Goal: Information Seeking & Learning: Learn about a topic

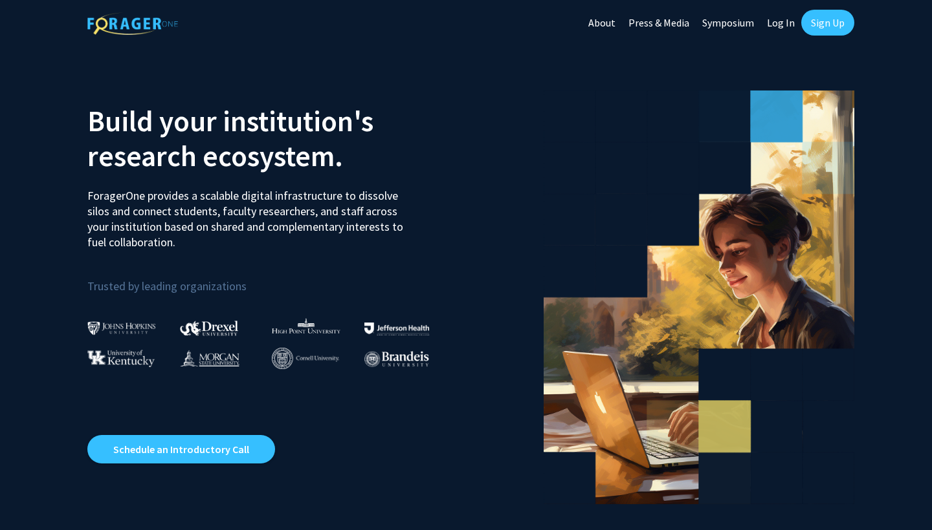
click at [780, 24] on link "Log In" at bounding box center [780, 22] width 41 height 45
select select
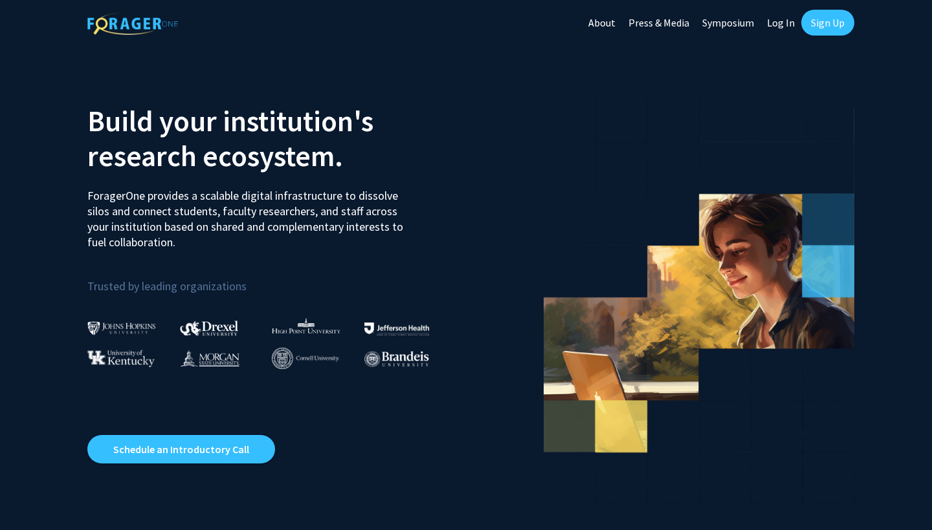
click at [776, 14] on link "Log In" at bounding box center [780, 22] width 41 height 45
select select
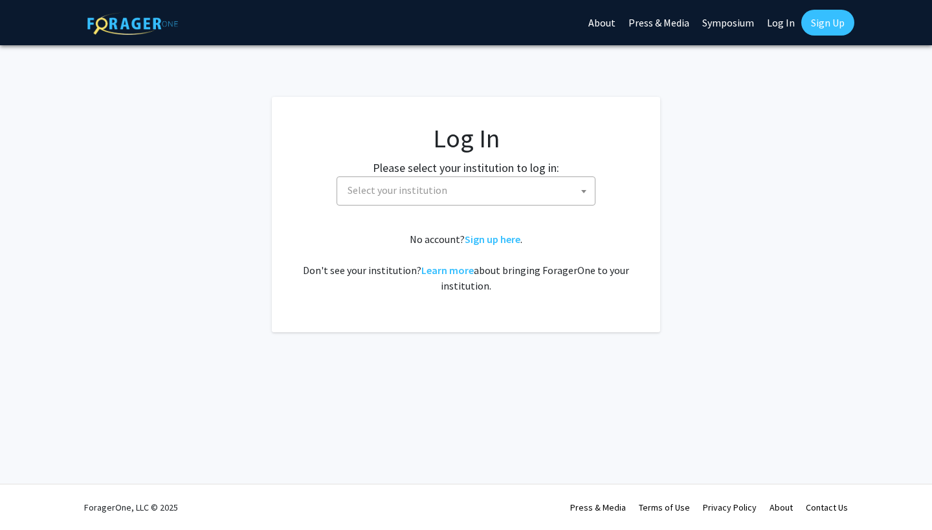
click at [559, 209] on fg-card-body "Log In Please select your institution to log in: [GEOGRAPHIC_DATA] [GEOGRAPHIC_…" at bounding box center [466, 215] width 336 height 184
click at [559, 188] on span "Select your institution" at bounding box center [468, 190] width 252 height 27
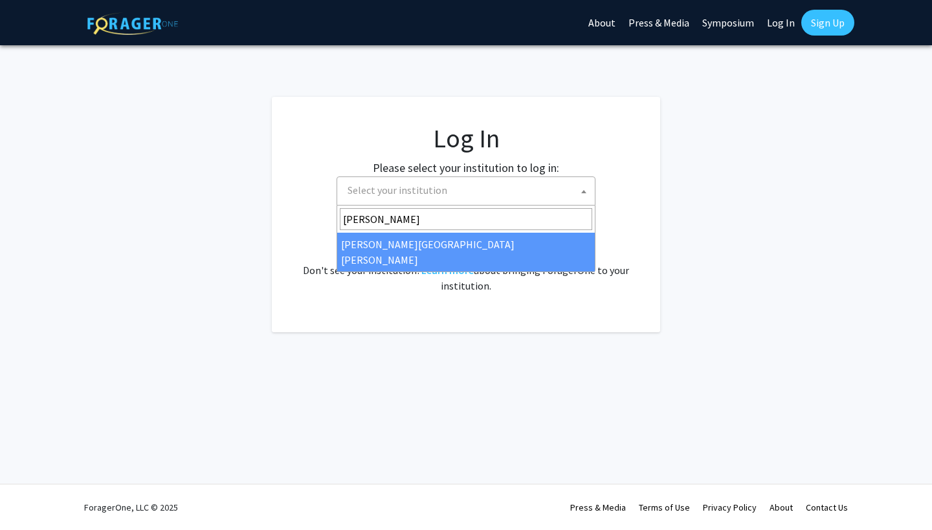
type input "[PERSON_NAME]"
select select "1"
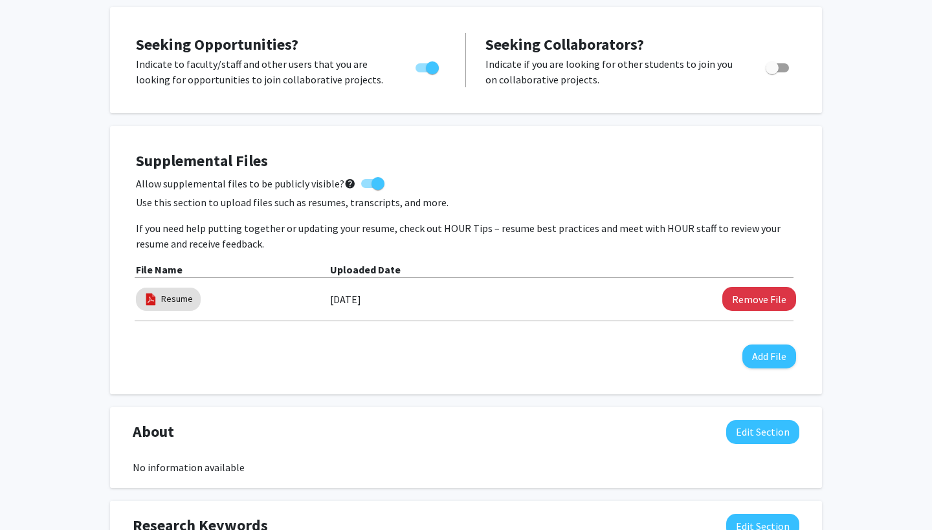
scroll to position [307, 0]
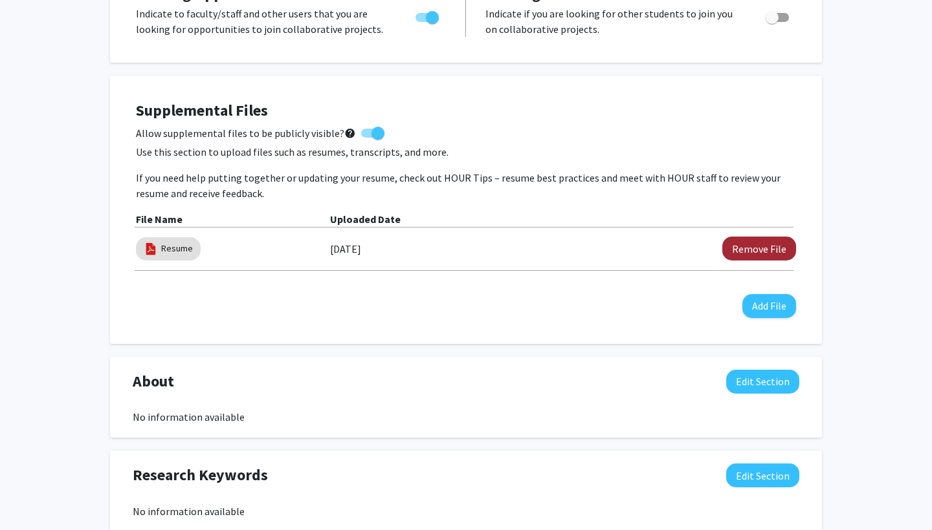
click at [756, 256] on button "Remove File" at bounding box center [759, 249] width 74 height 24
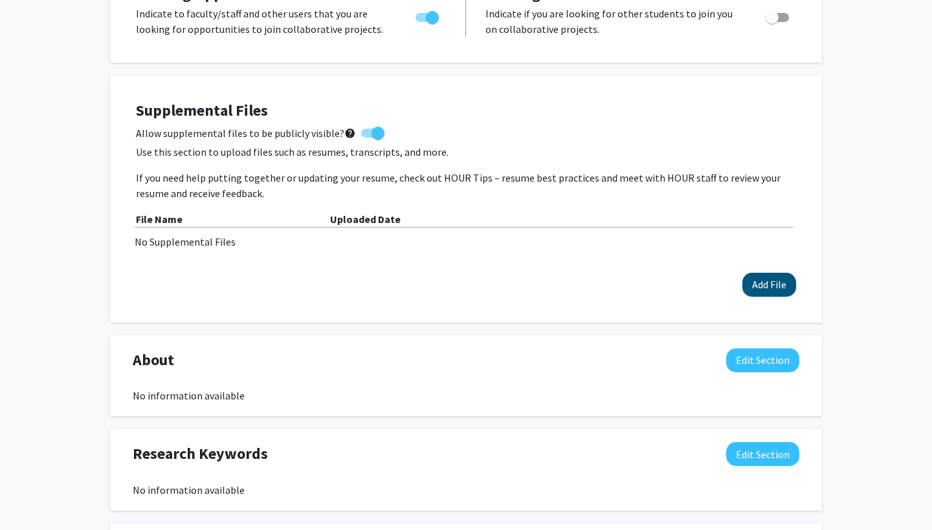
click at [792, 292] on button "Add File" at bounding box center [769, 285] width 54 height 24
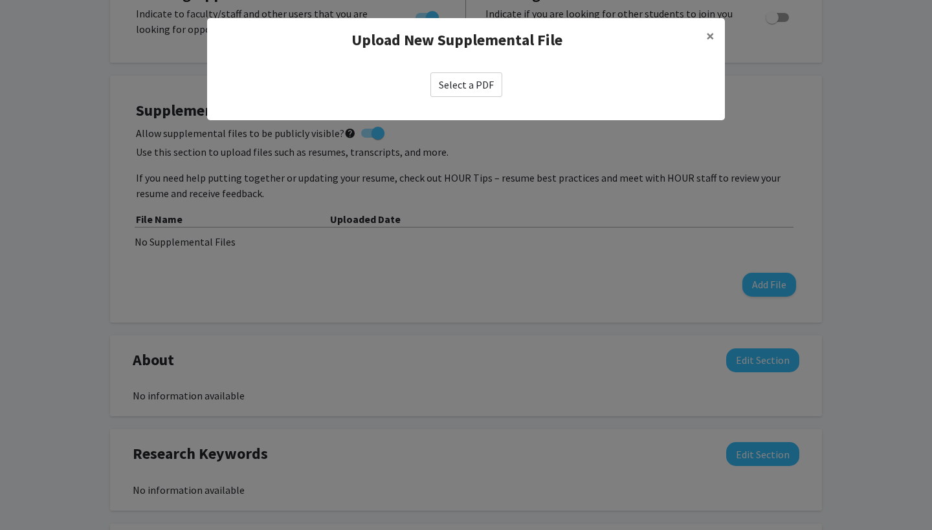
click at [473, 83] on label "Select a PDF" at bounding box center [466, 84] width 72 height 25
click at [0, 0] on input "Select a PDF" at bounding box center [0, 0] width 0 height 0
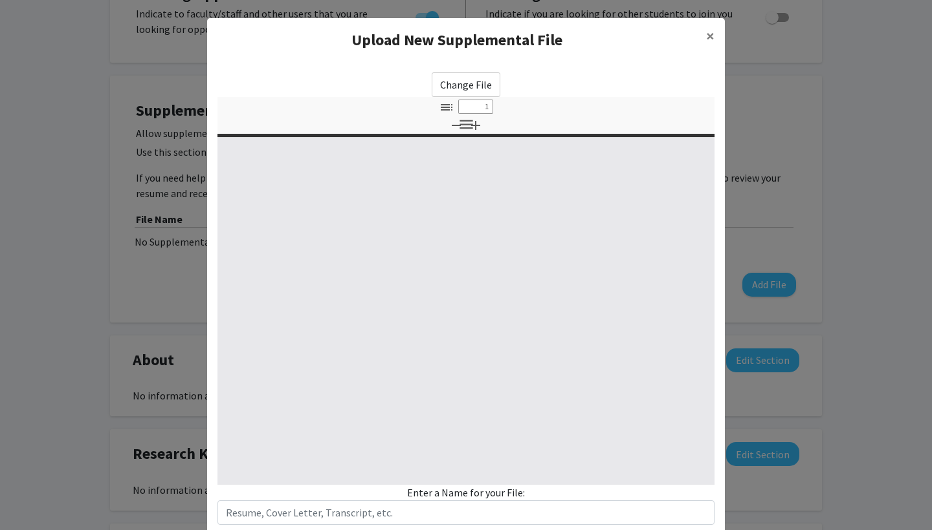
select select "custom"
type input "0"
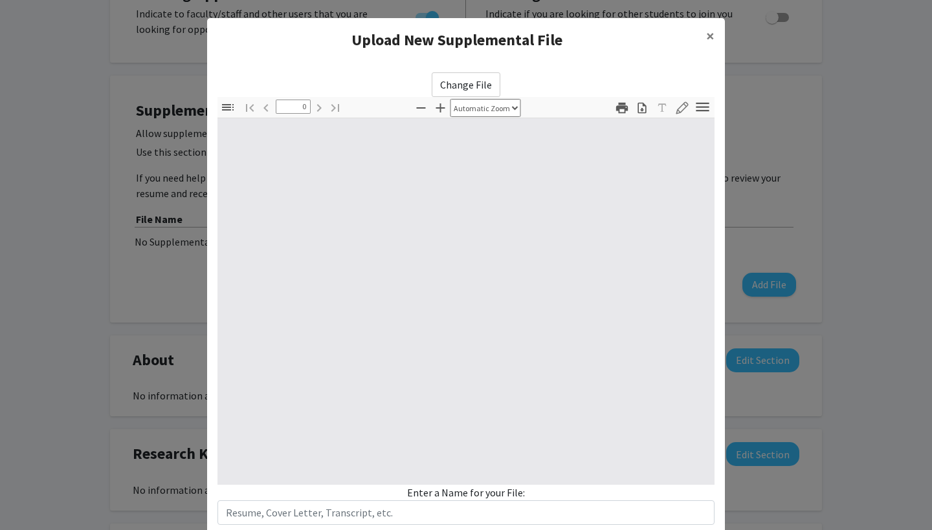
select select "custom"
type input "1"
select select "auto"
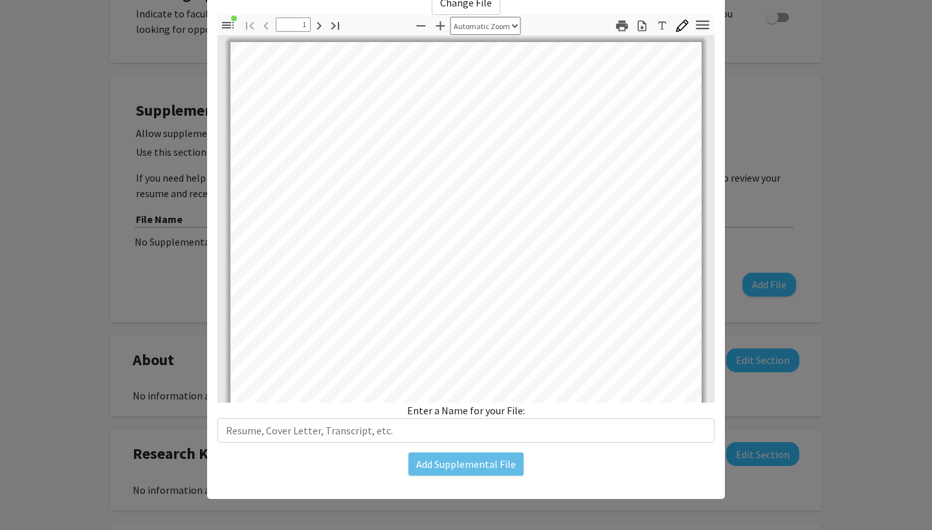
scroll to position [82, 0]
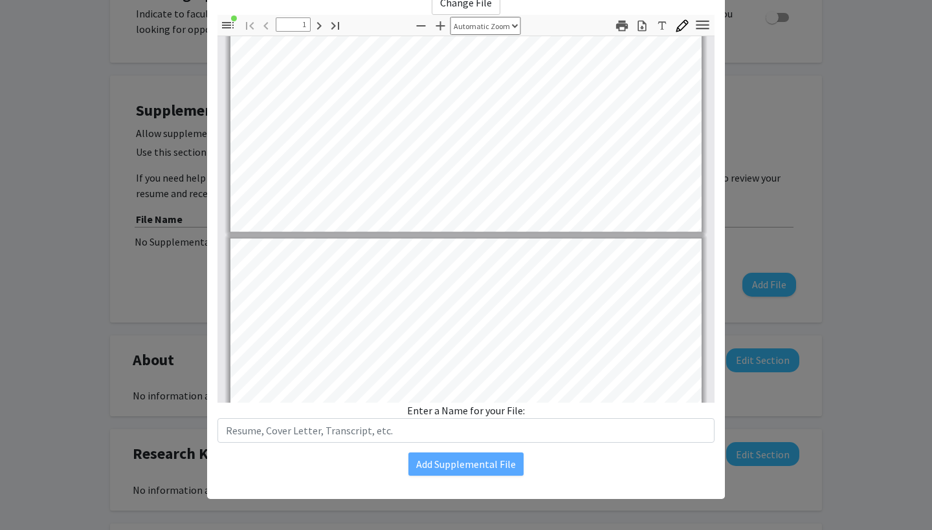
type input "2"
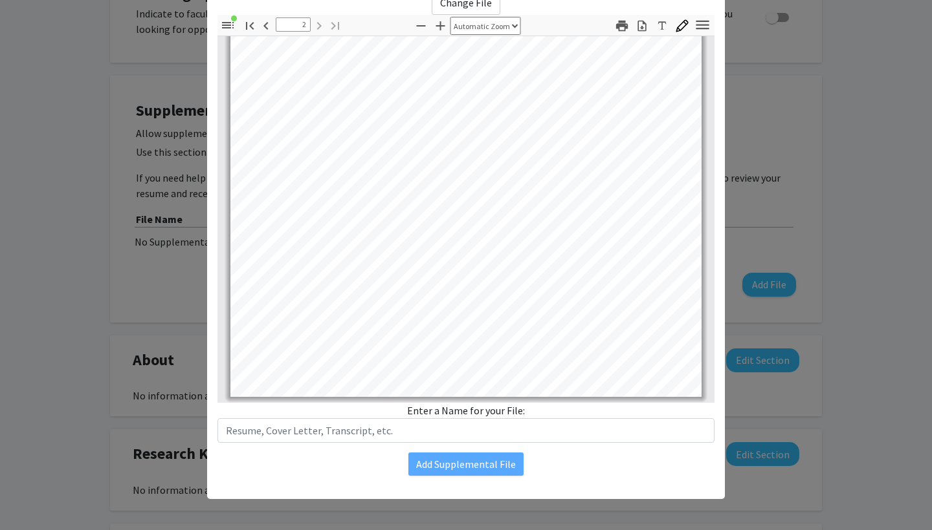
scroll to position [983, 0]
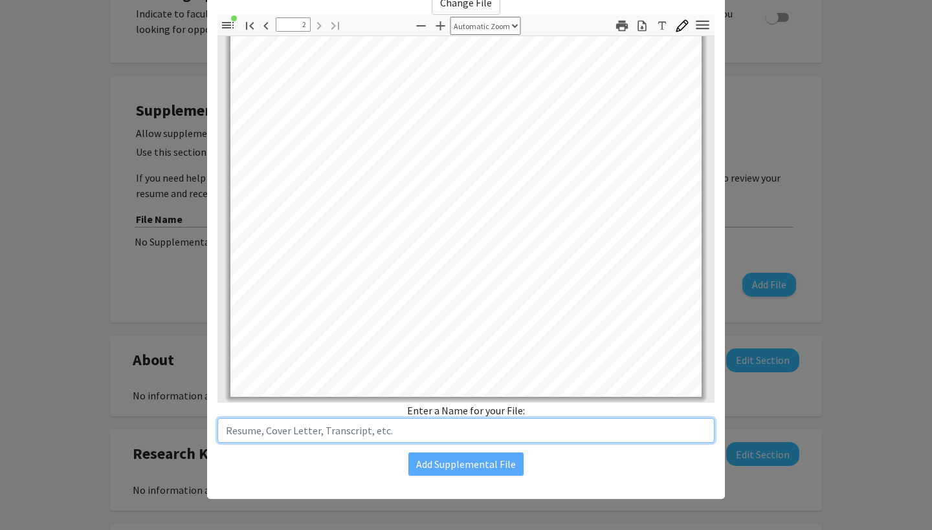
click at [404, 430] on input "text" at bounding box center [465, 431] width 497 height 25
type input "Resume"
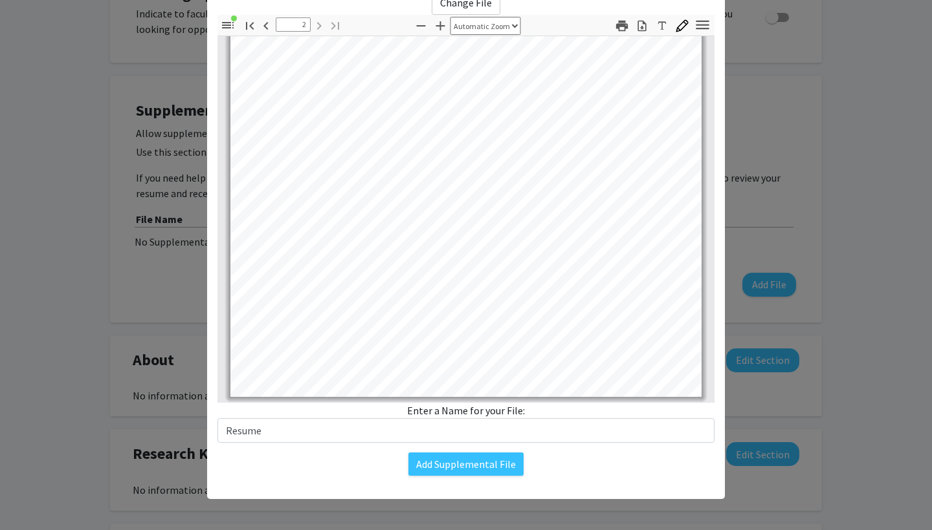
click at [479, 479] on div "Change File Thumbnails Document Outline Attachments Layers Current Outline Item…" at bounding box center [466, 233] width 518 height 507
click at [479, 465] on button "Add Supplemental File" at bounding box center [465, 464] width 115 height 23
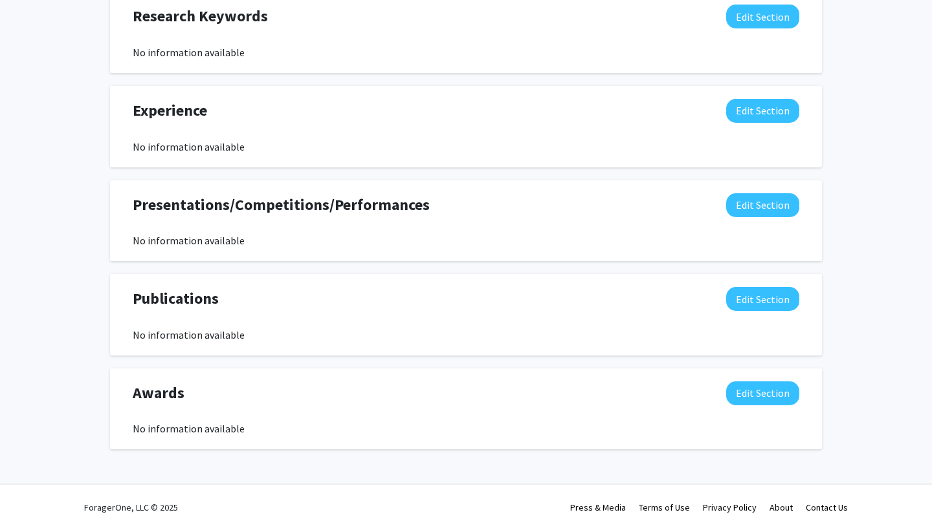
scroll to position [769, 0]
click at [775, 301] on button "Edit Section" at bounding box center [762, 299] width 73 height 24
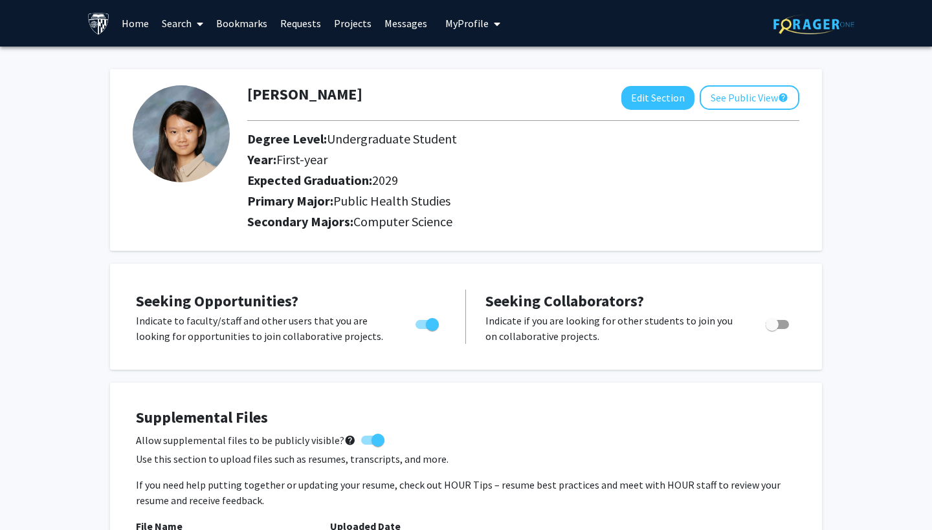
scroll to position [0, 0]
click at [171, 26] on link "Search" at bounding box center [182, 23] width 54 height 45
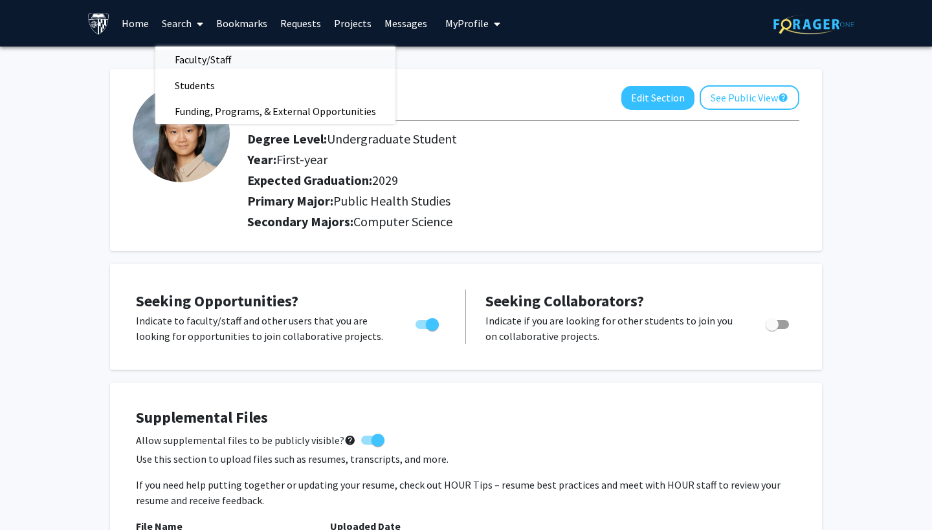
click at [210, 60] on span "Faculty/Staff" at bounding box center [202, 60] width 95 height 26
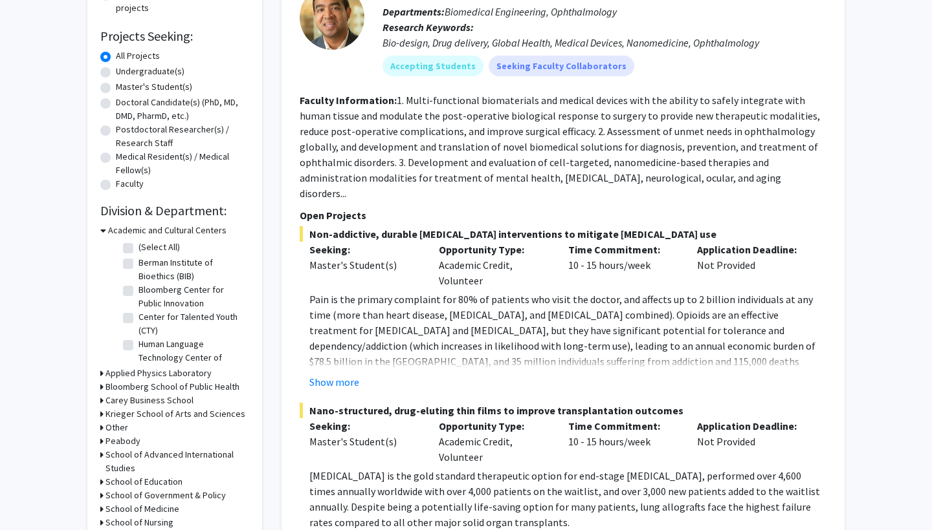
scroll to position [197, 0]
click at [177, 226] on h3 "Academic and Cultural Centers" at bounding box center [167, 230] width 118 height 14
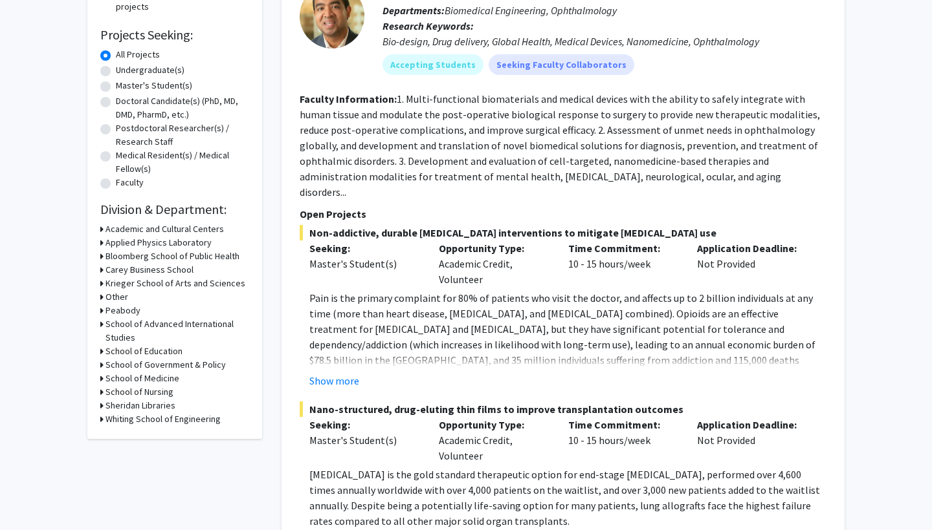
click at [174, 246] on h3 "Applied Physics Laboratory" at bounding box center [158, 243] width 106 height 14
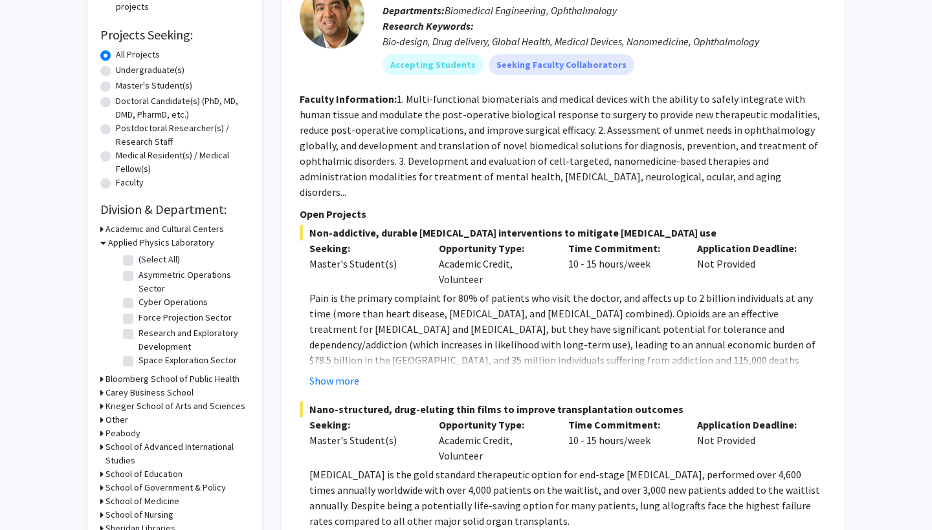
click at [174, 246] on h3 "Applied Physics Laboratory" at bounding box center [161, 243] width 106 height 14
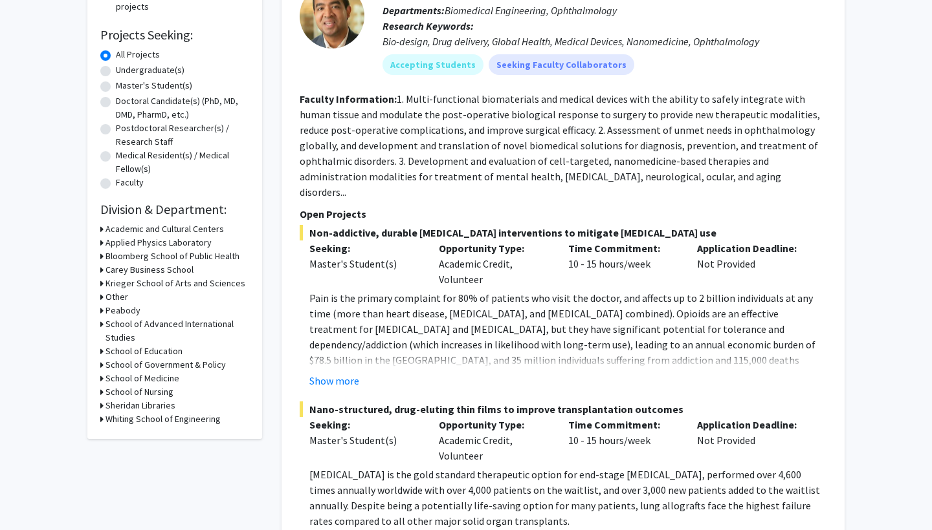
click at [170, 257] on h3 "Bloomberg School of Public Health" at bounding box center [172, 257] width 134 height 14
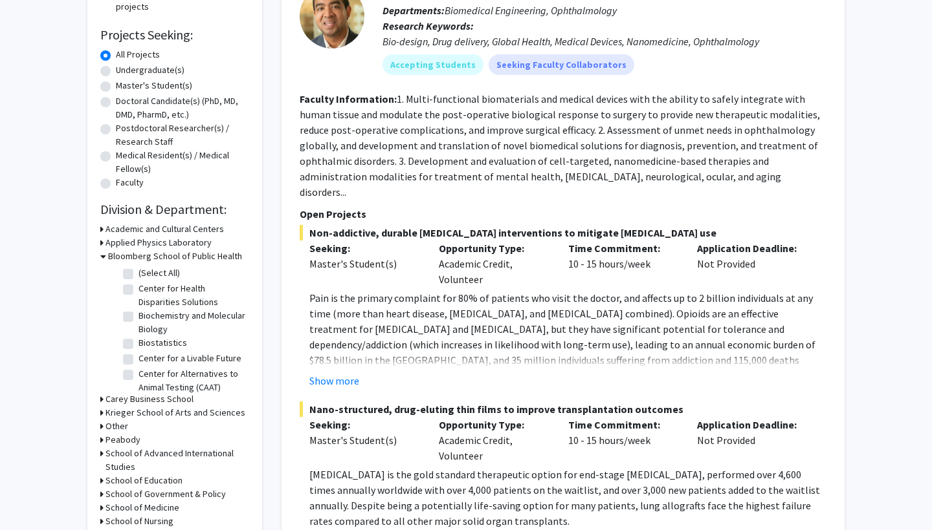
click at [175, 319] on label "Biochemistry and Molecular Biology" at bounding box center [191, 322] width 107 height 27
click at [147, 318] on input "Biochemistry and Molecular Biology" at bounding box center [142, 313] width 8 height 8
checkbox input "true"
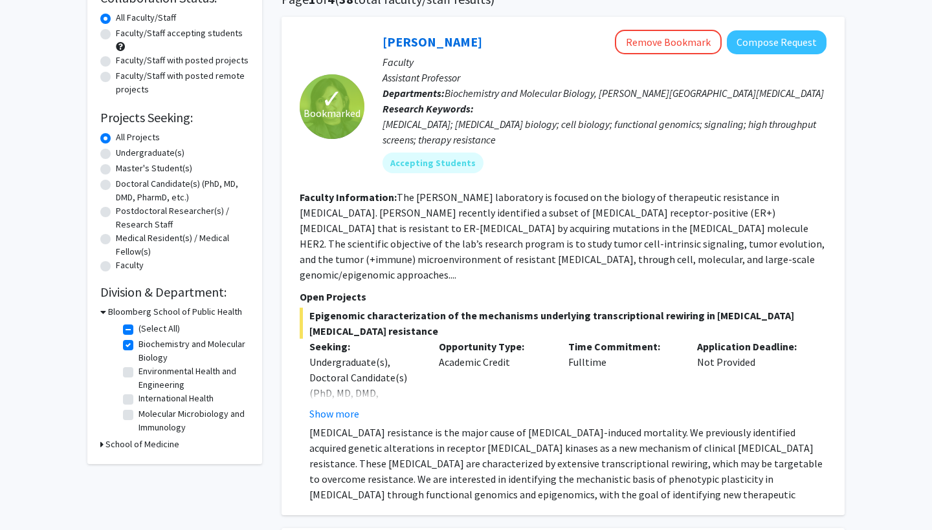
scroll to position [163, 0]
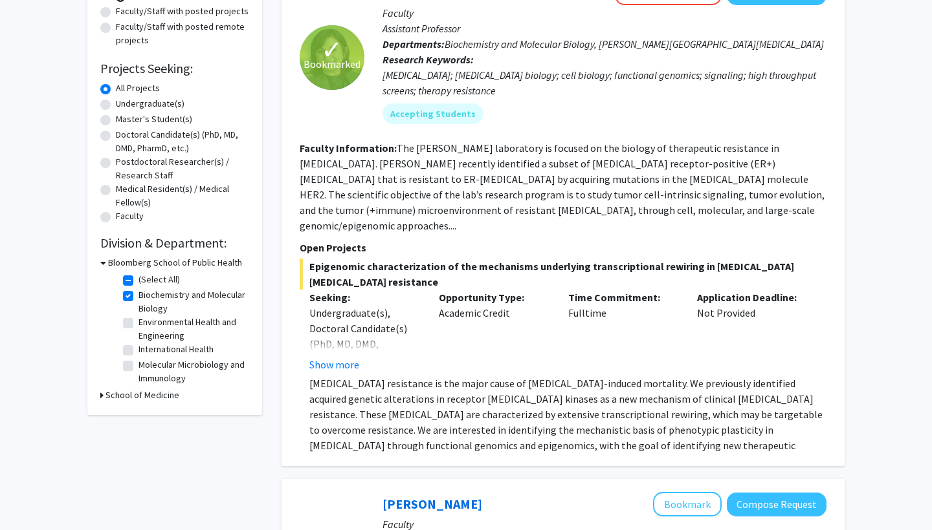
click at [155, 283] on label "(Select All)" at bounding box center [158, 280] width 41 height 14
click at [147, 281] on input "(Select All)" at bounding box center [142, 277] width 8 height 8
checkbox input "false"
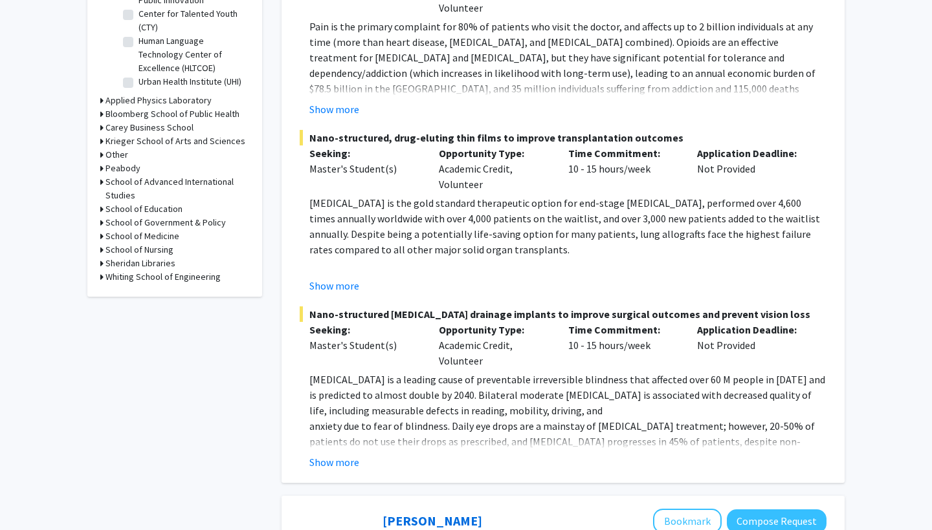
scroll to position [467, 0]
click at [174, 279] on h3 "Whiting School of Engineering" at bounding box center [162, 279] width 115 height 14
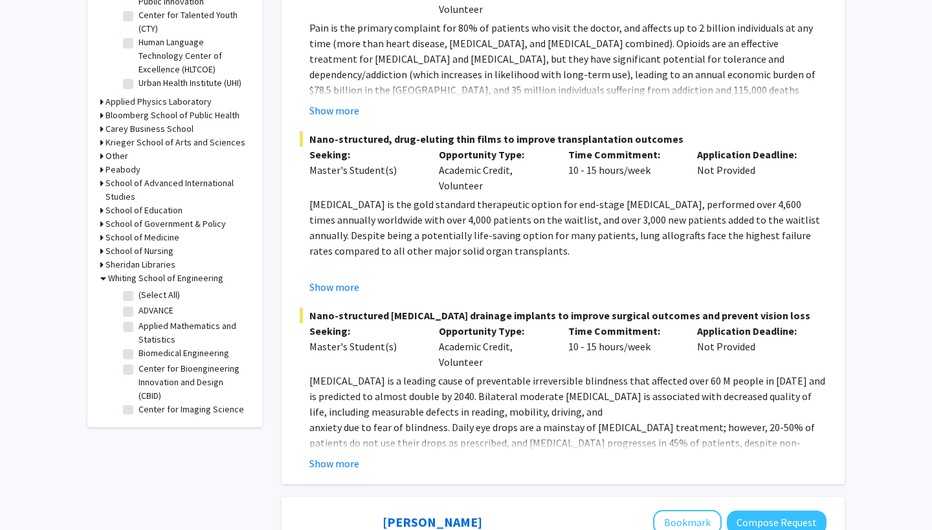
click at [171, 357] on label "Biomedical Engineering" at bounding box center [183, 354] width 91 height 14
click at [147, 355] on input "Biomedical Engineering" at bounding box center [142, 351] width 8 height 8
checkbox input "true"
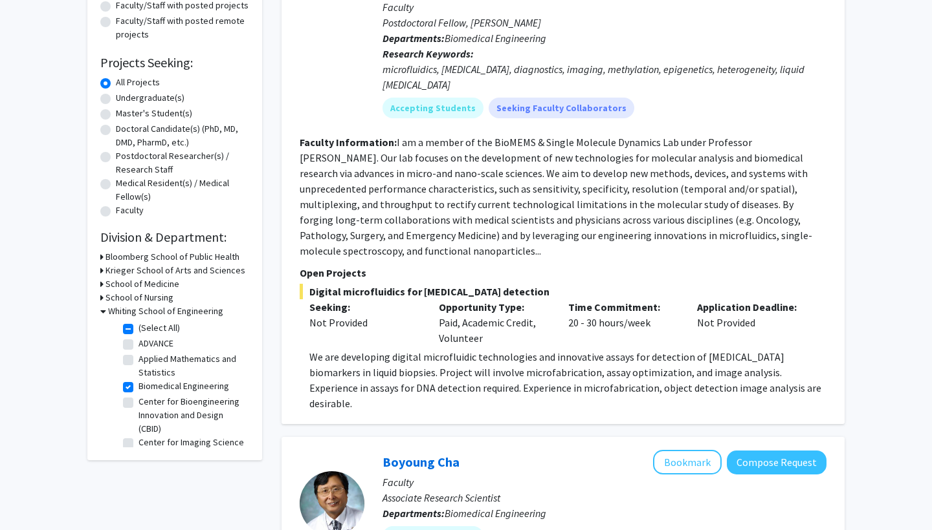
scroll to position [283, 0]
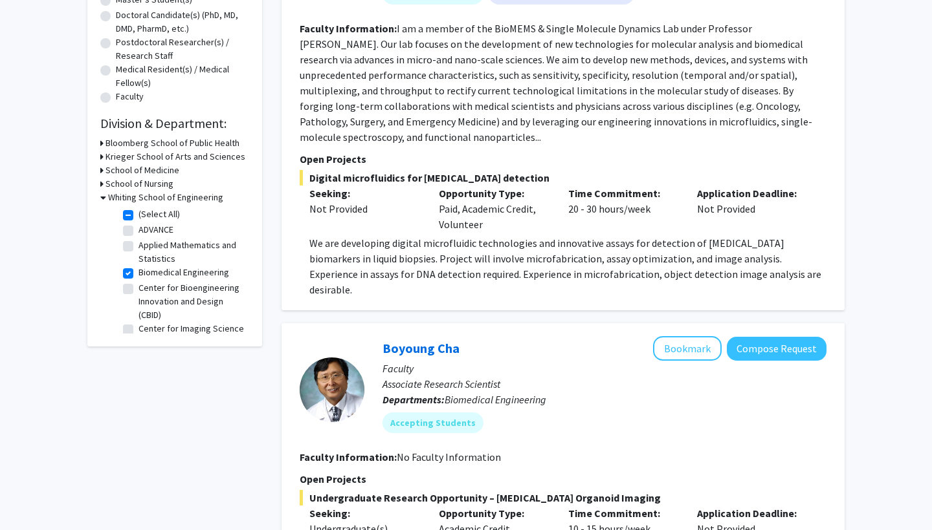
click at [171, 284] on label "Center for Bioengineering Innovation and Design (CBID)" at bounding box center [191, 301] width 107 height 41
click at [147, 284] on input "Center for Bioengineering Innovation and Design (CBID)" at bounding box center [142, 285] width 8 height 8
checkbox input "true"
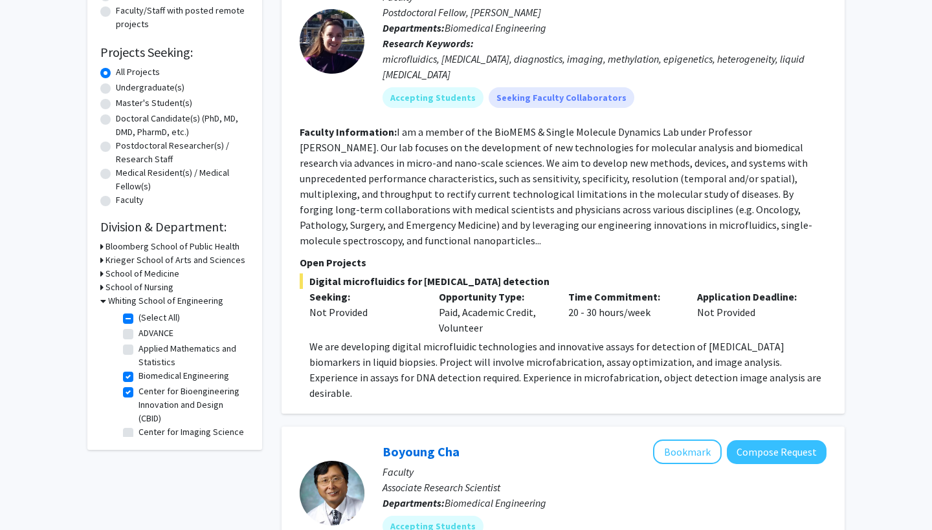
scroll to position [218, 0]
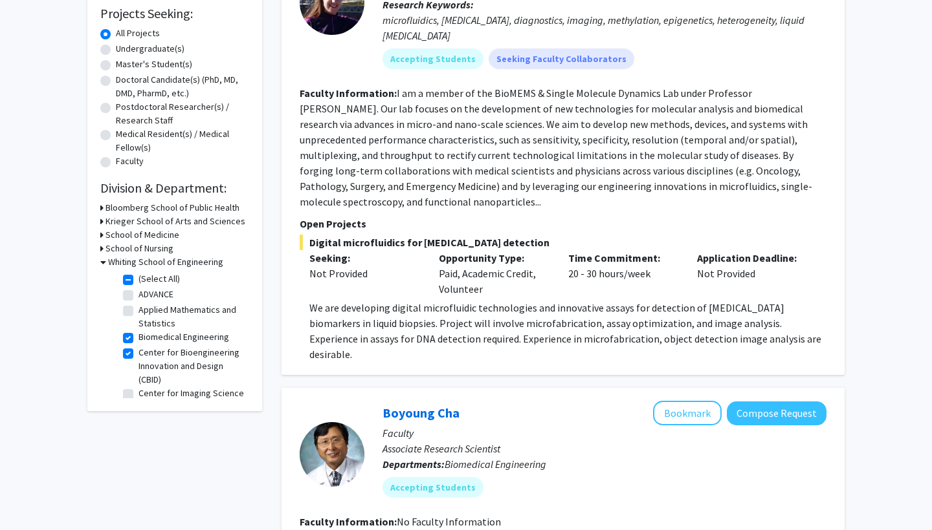
click at [187, 397] on label "Center for Imaging Science" at bounding box center [190, 394] width 105 height 14
click at [147, 395] on input "Center for Imaging Science" at bounding box center [142, 391] width 8 height 8
checkbox input "true"
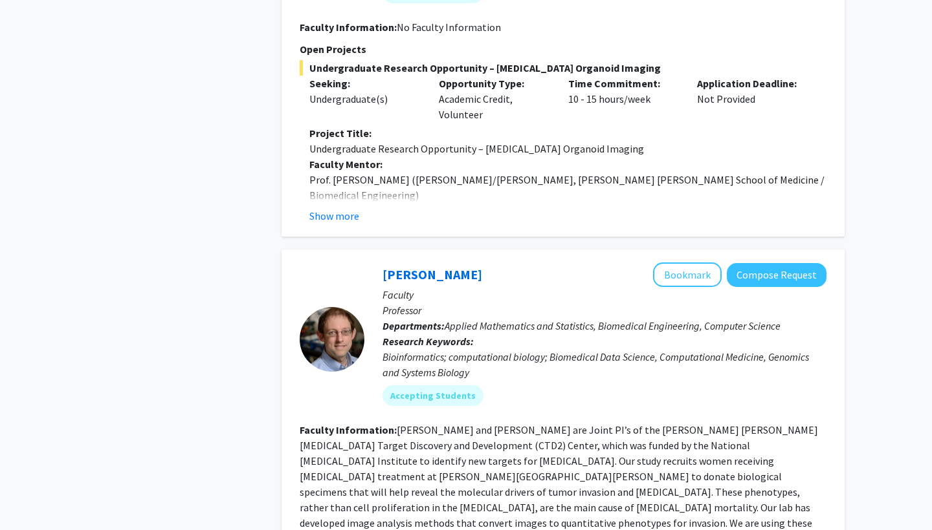
scroll to position [714, 0]
click at [333, 208] on button "Show more" at bounding box center [334, 216] width 50 height 16
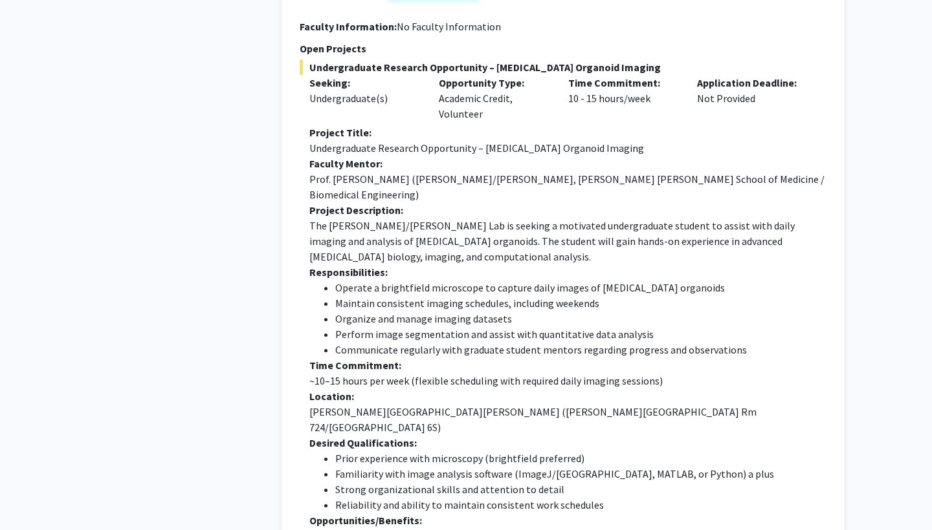
click at [461, 451] on li "Prior experience with microscopy (brightfield preferred)" at bounding box center [580, 459] width 491 height 16
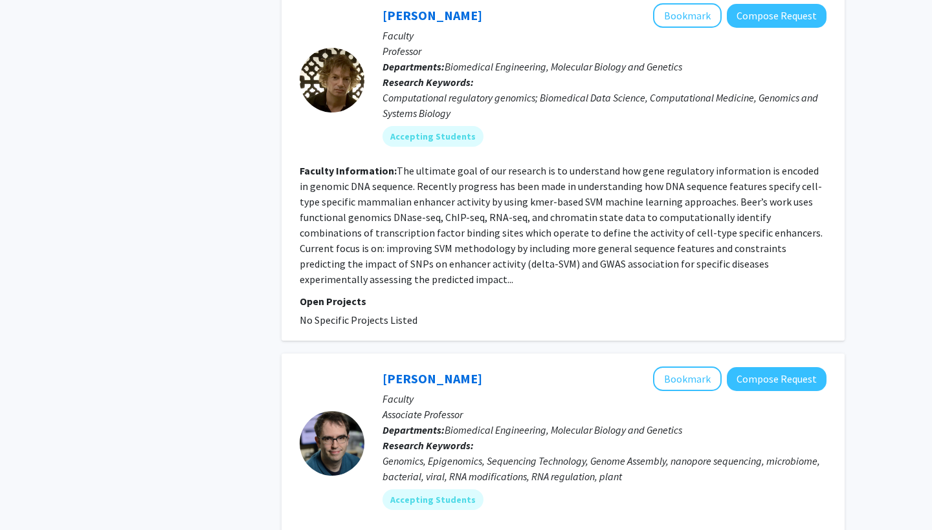
scroll to position [3164, 0]
